Goal: Information Seeking & Learning: Learn about a topic

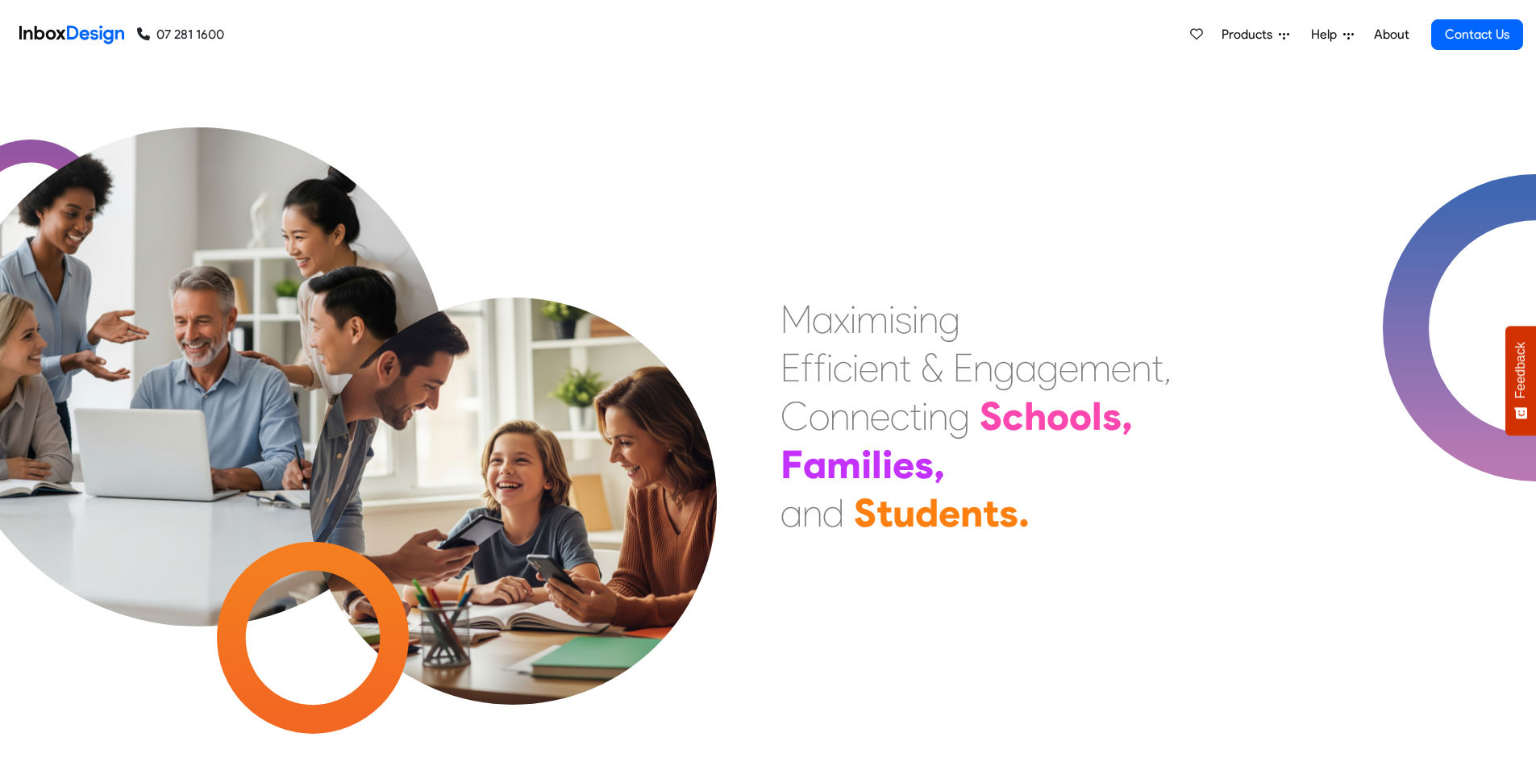
click at [1226, 38] on span "Products" at bounding box center [1250, 34] width 57 height 19
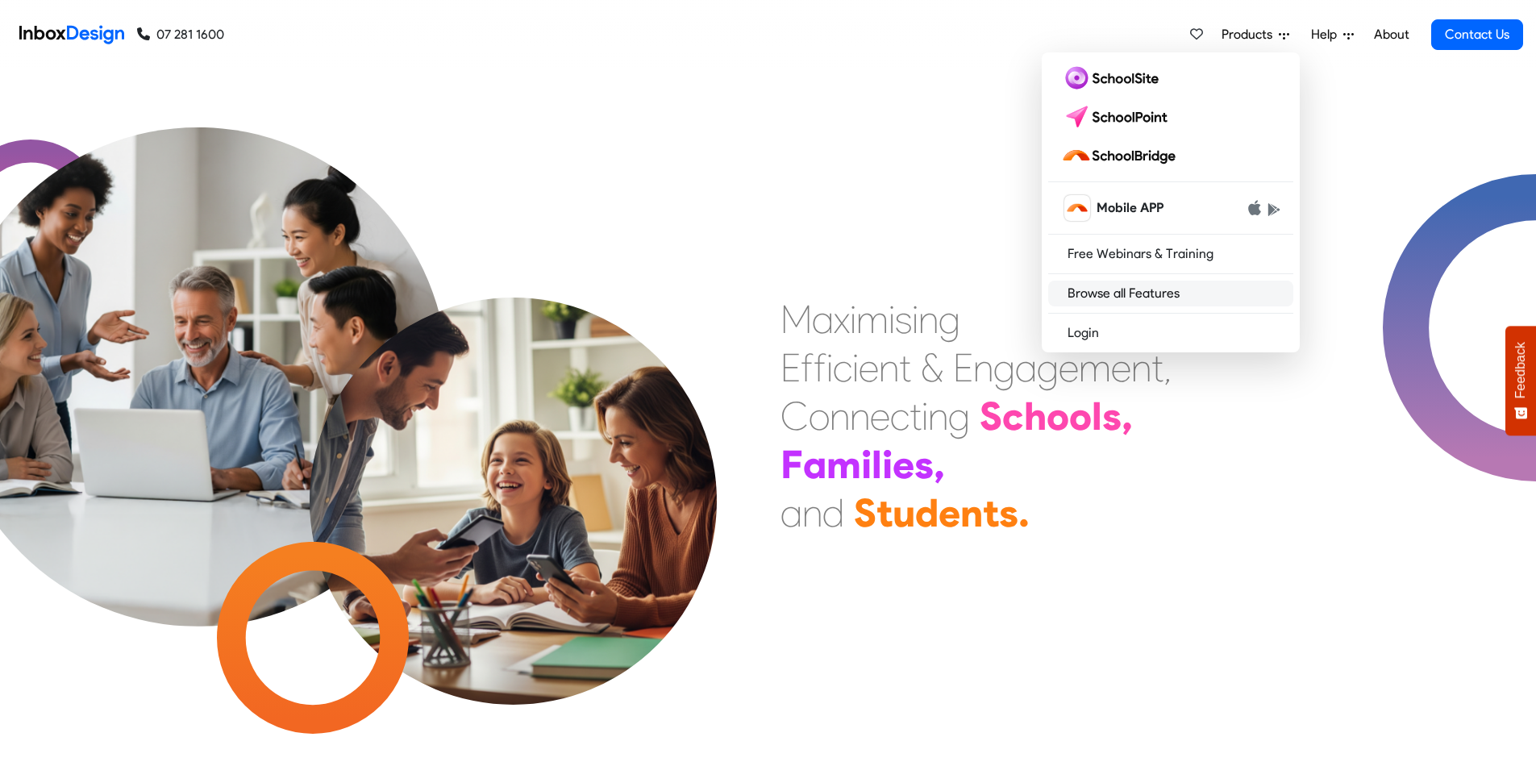
click at [1160, 301] on link "Browse all Features" at bounding box center [1170, 294] width 245 height 26
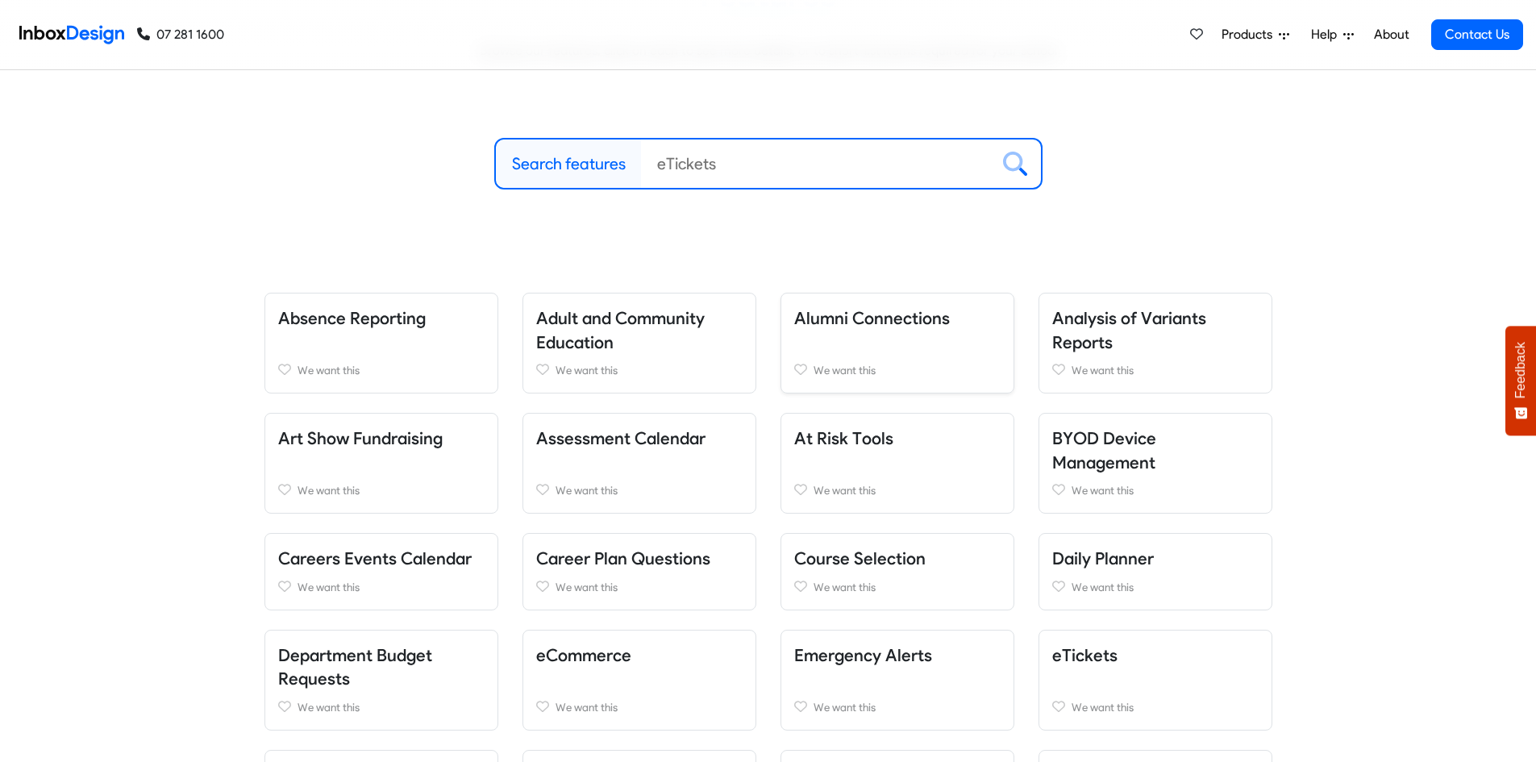
scroll to position [161, 0]
click at [643, 342] on h5 "Adult and Community Education" at bounding box center [639, 330] width 206 height 48
click at [614, 302] on div "Adult and Community Education We want this" at bounding box center [640, 342] width 234 height 101
click at [621, 310] on link "Adult and Community Education" at bounding box center [620, 329] width 169 height 44
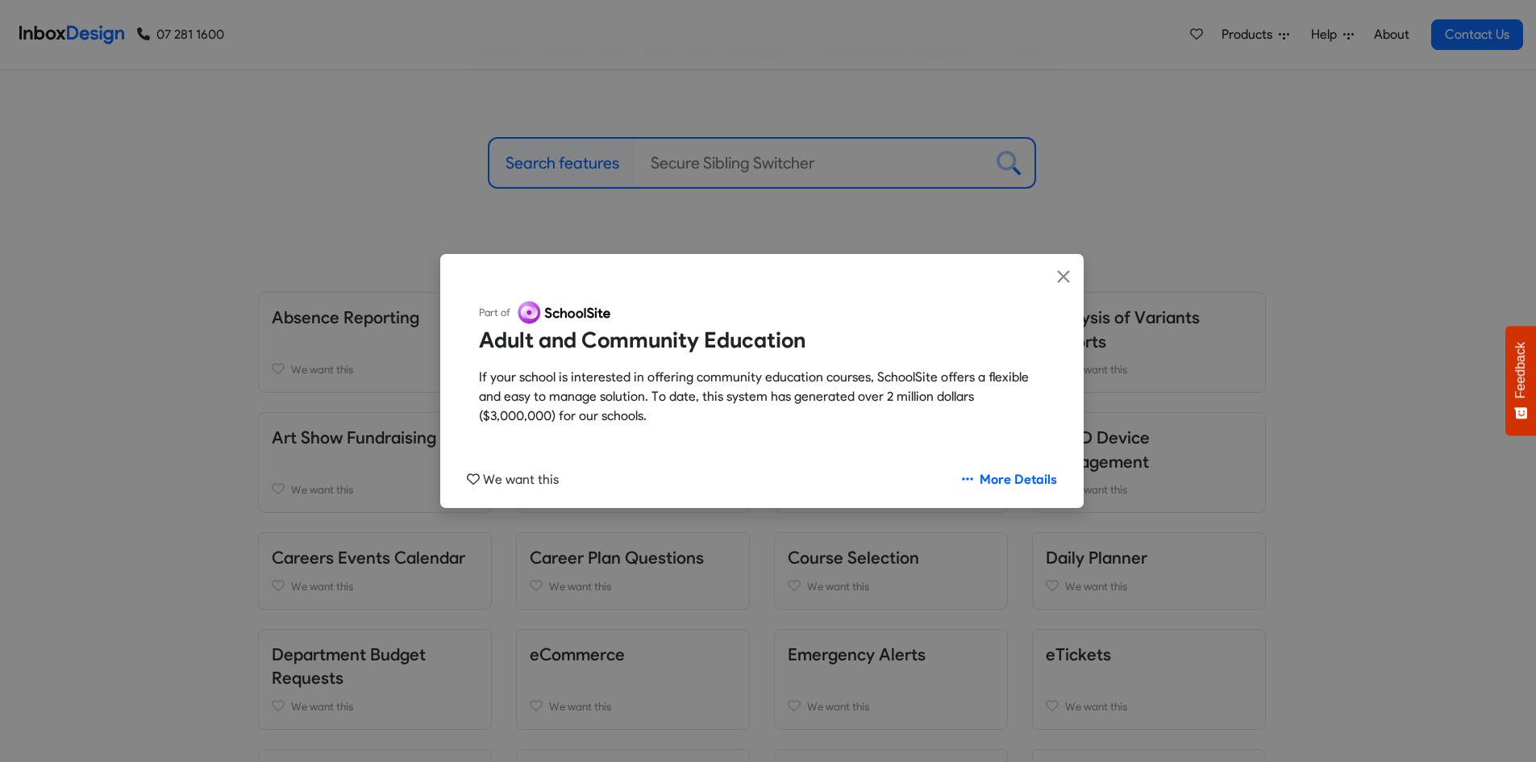
click at [593, 312] on img at bounding box center [566, 313] width 104 height 26
click at [1060, 474] on link "More Details" at bounding box center [1009, 479] width 123 height 31
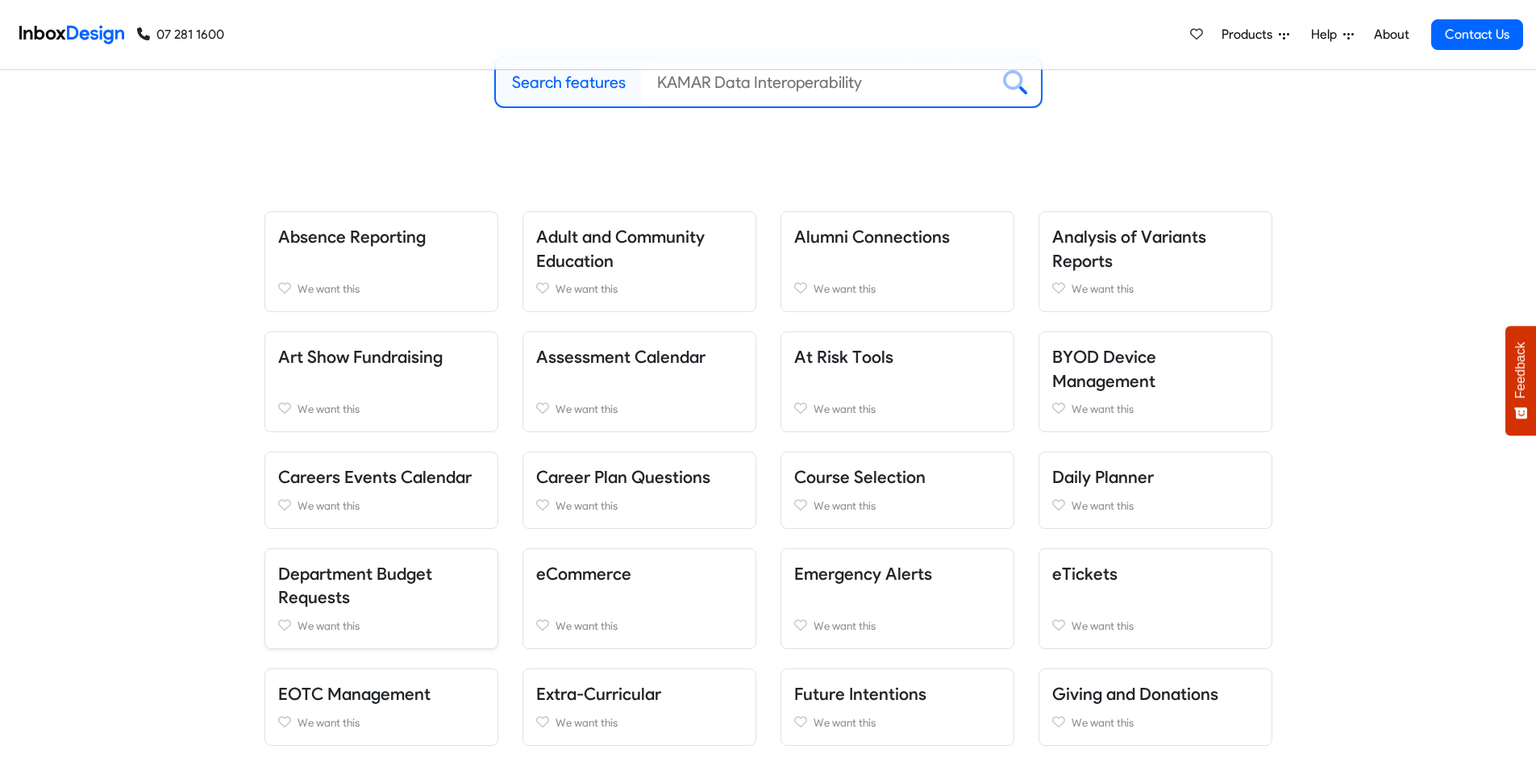
scroll to position [323, 0]
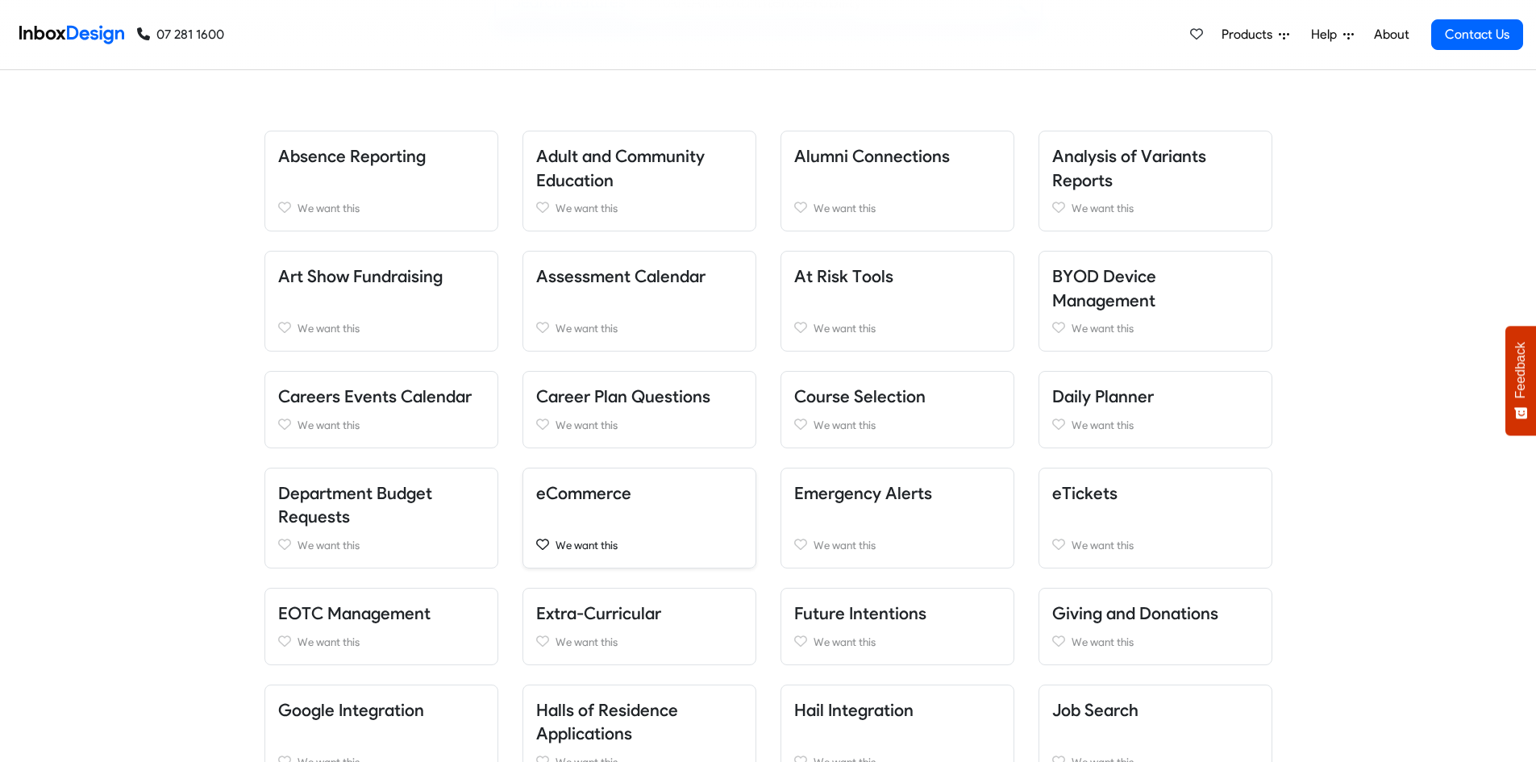
click at [616, 549] on span "We want this" at bounding box center [587, 545] width 62 height 13
click at [599, 547] on span "Favourited" at bounding box center [582, 545] width 52 height 13
click at [588, 482] on h5 "eCommerce" at bounding box center [639, 493] width 206 height 24
click at [581, 491] on link "eCommerce" at bounding box center [583, 493] width 95 height 20
